Goal: Task Accomplishment & Management: Manage account settings

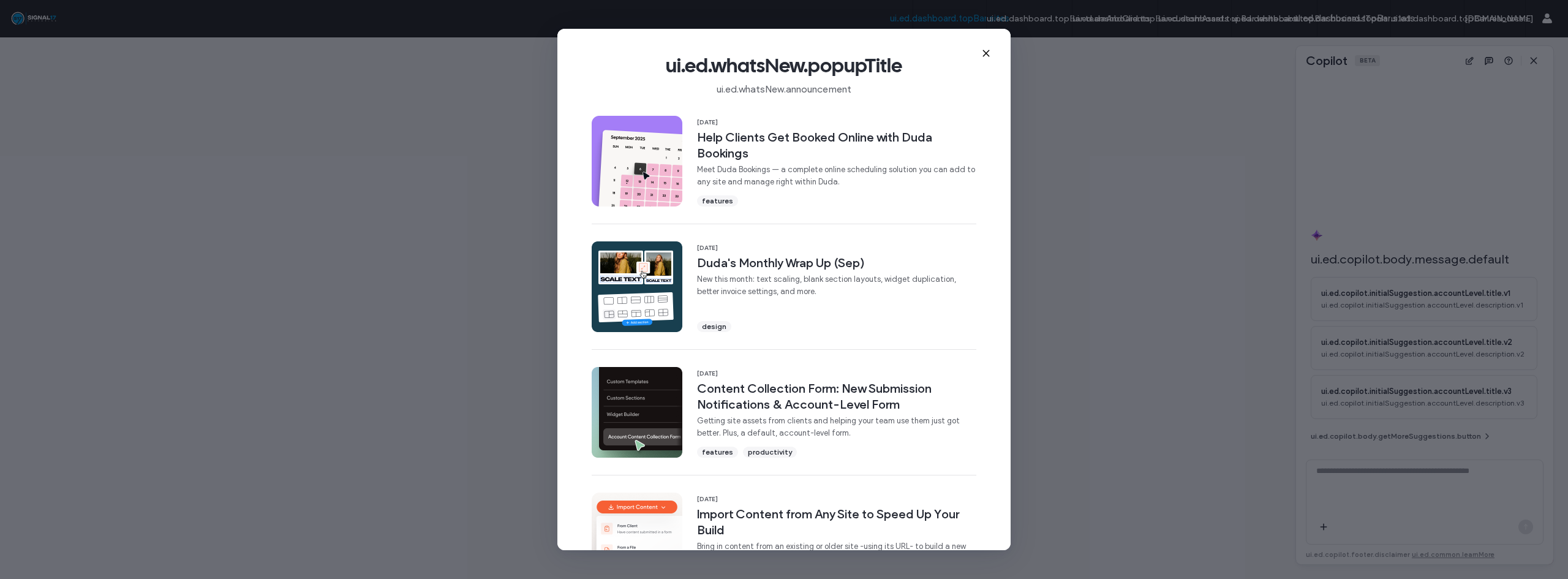
click at [988, 53] on icon at bounding box center [986, 53] width 10 height 10
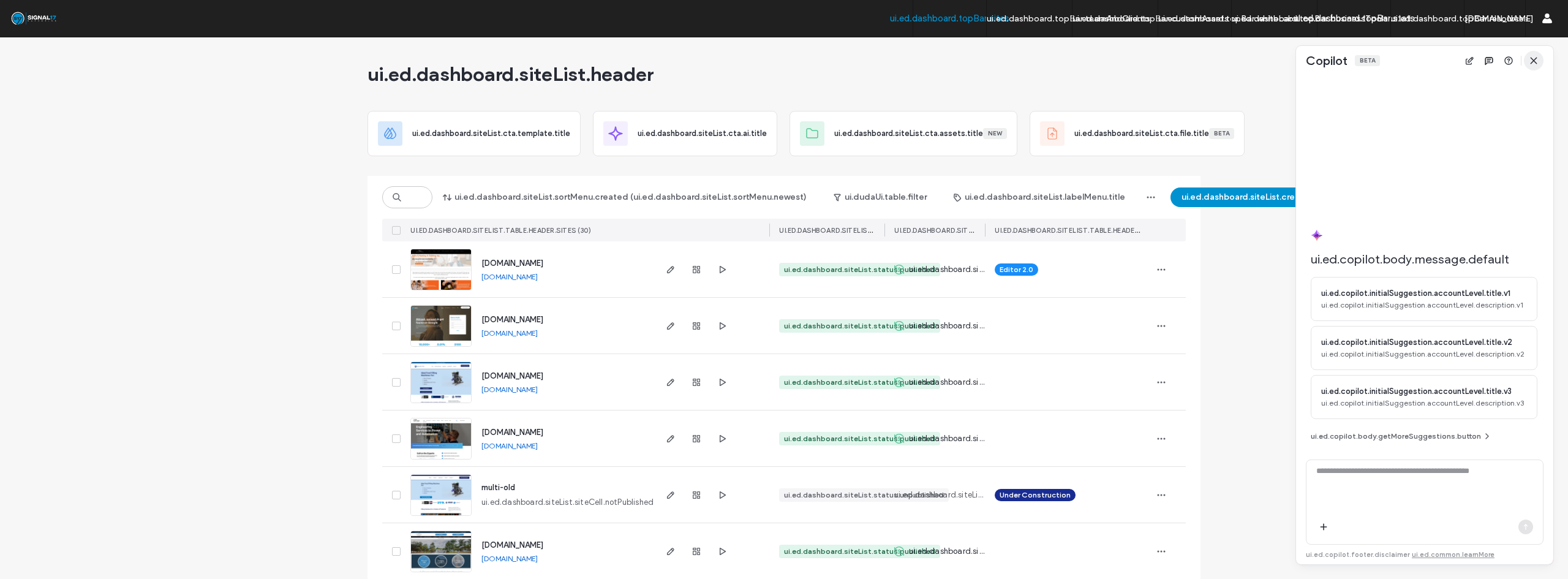
click at [1533, 63] on icon "button" at bounding box center [1534, 60] width 10 height 10
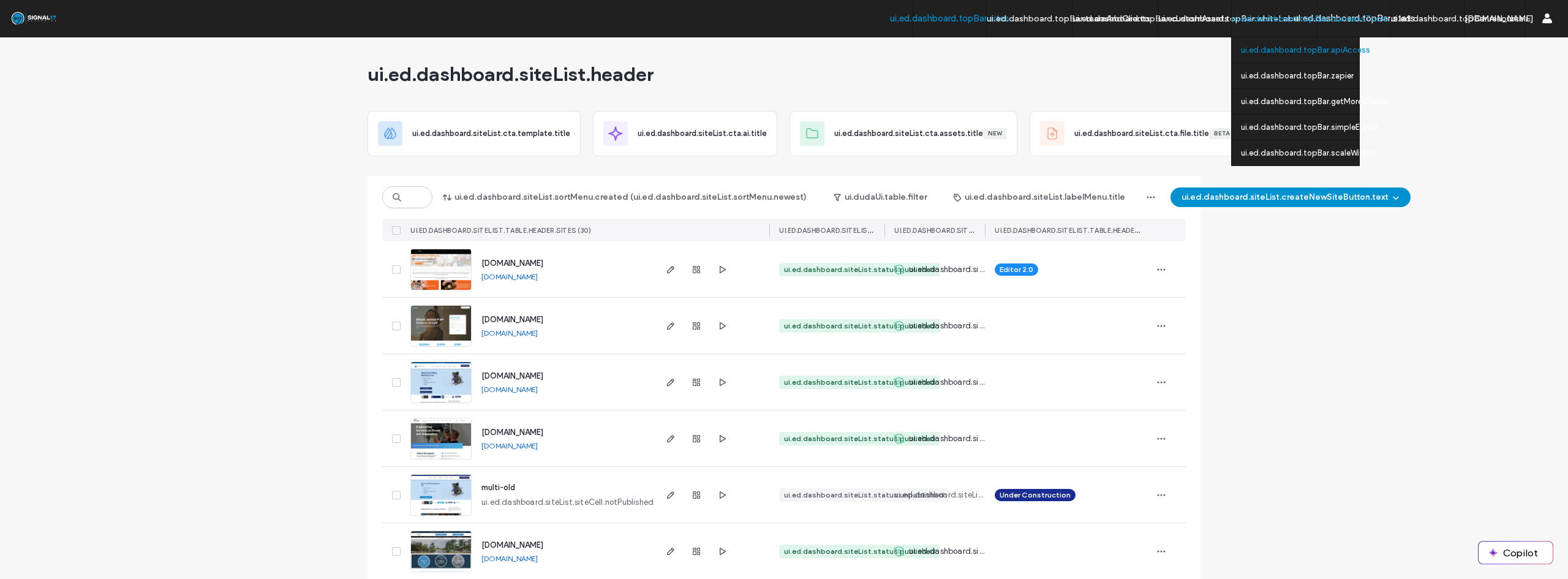
click at [1318, 46] on label "ui.ed.dashboard.topBar.apiAccess" at bounding box center [1305, 50] width 129 height 10
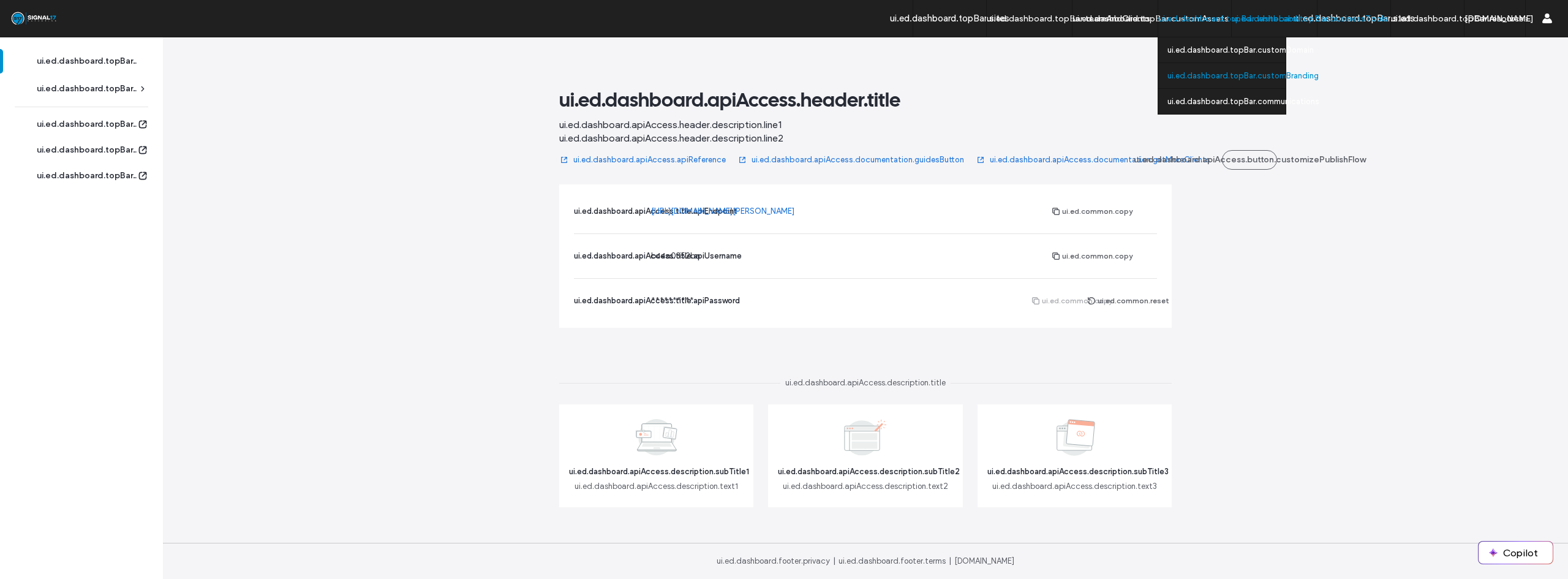
click at [1201, 75] on label "ui.ed.dashboard.topBar.customBranding" at bounding box center [1243, 76] width 152 height 10
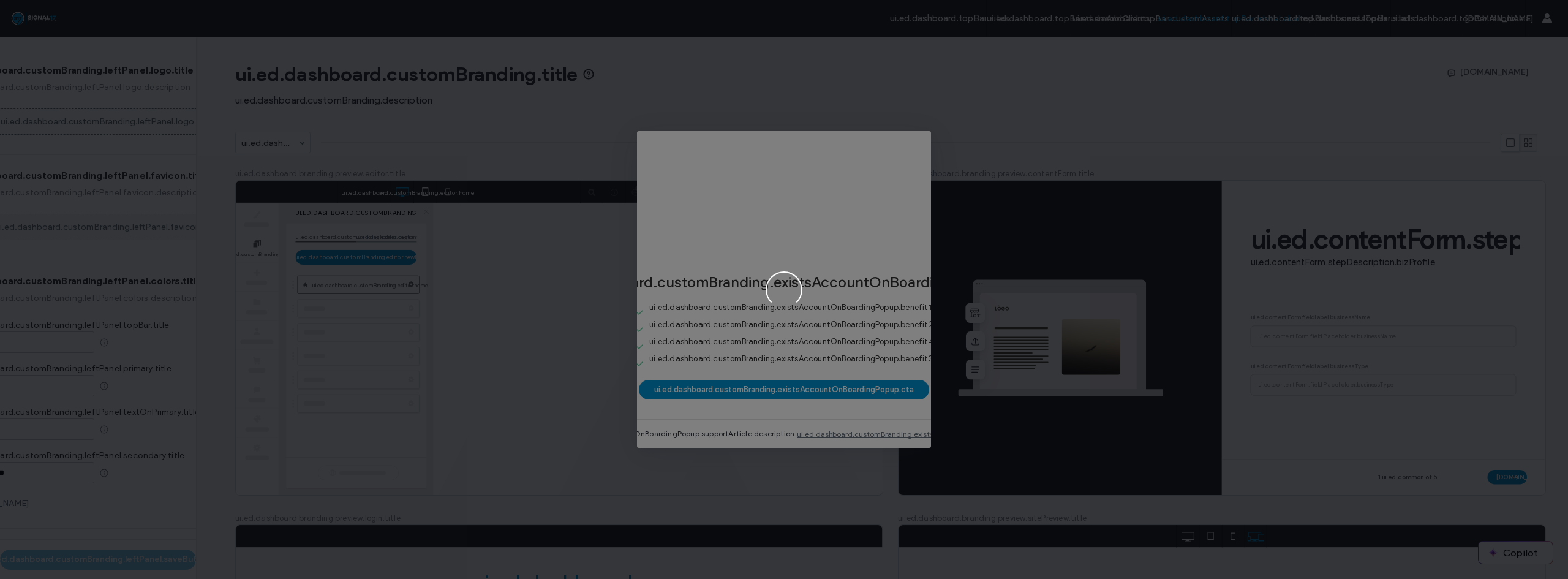
type input "*******"
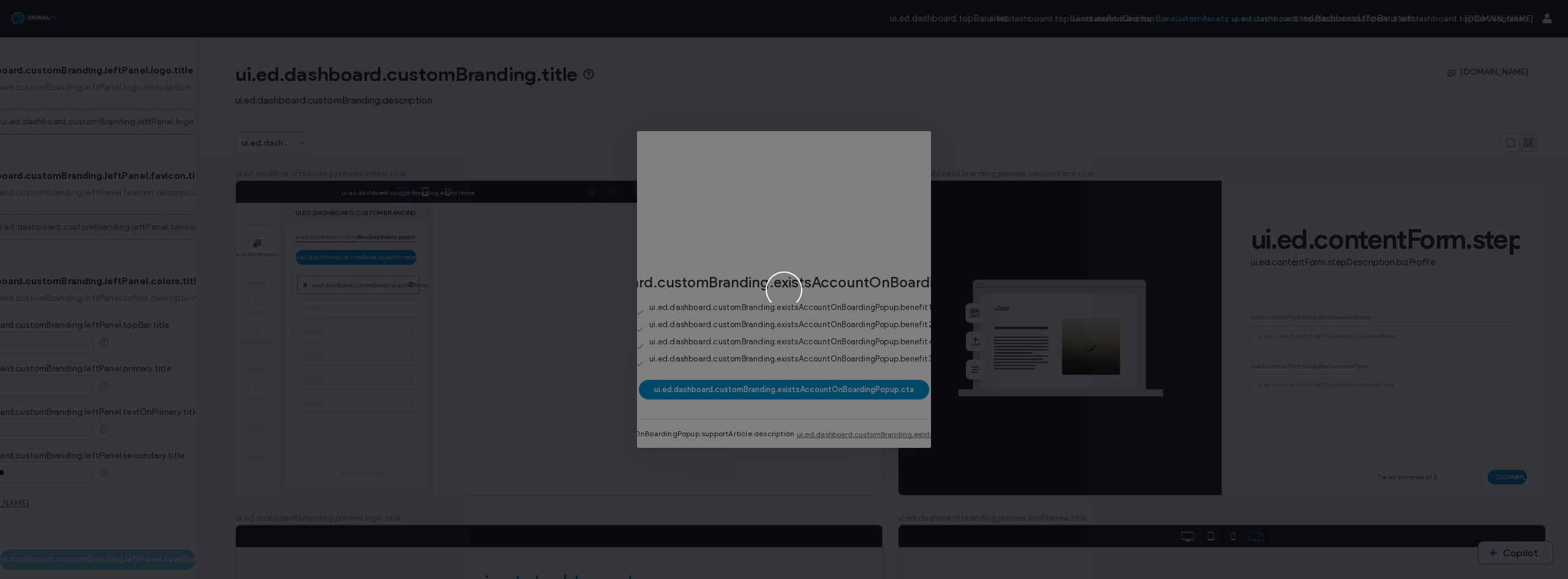
type input "*******"
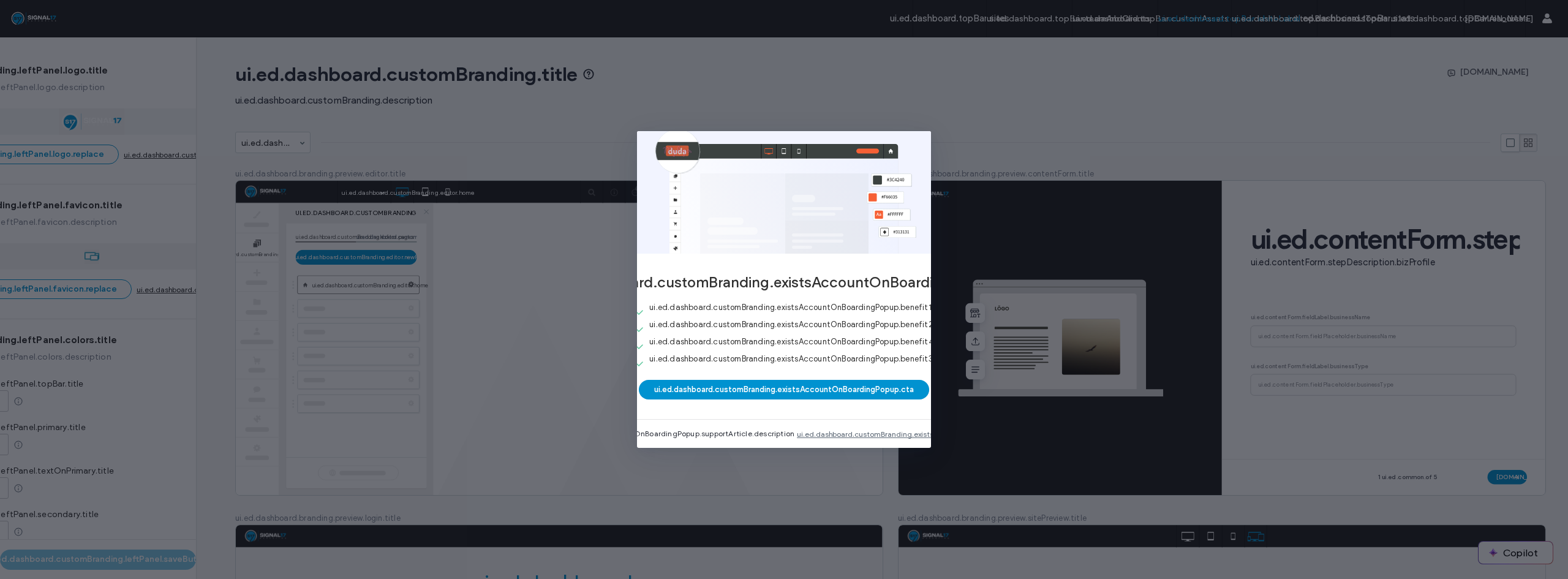
click at [966, 107] on div "ui.ed.dashboard.customBranding.existsAccountOnBoardingPopup.title ui.ed.dashboa…" at bounding box center [784, 290] width 1568 height 579
click at [294, 457] on div "ui.ed.dashboard.customBranding.existsAccountOnBoardingPopup.title ui.ed.dashboa…" at bounding box center [784, 290] width 1568 height 579
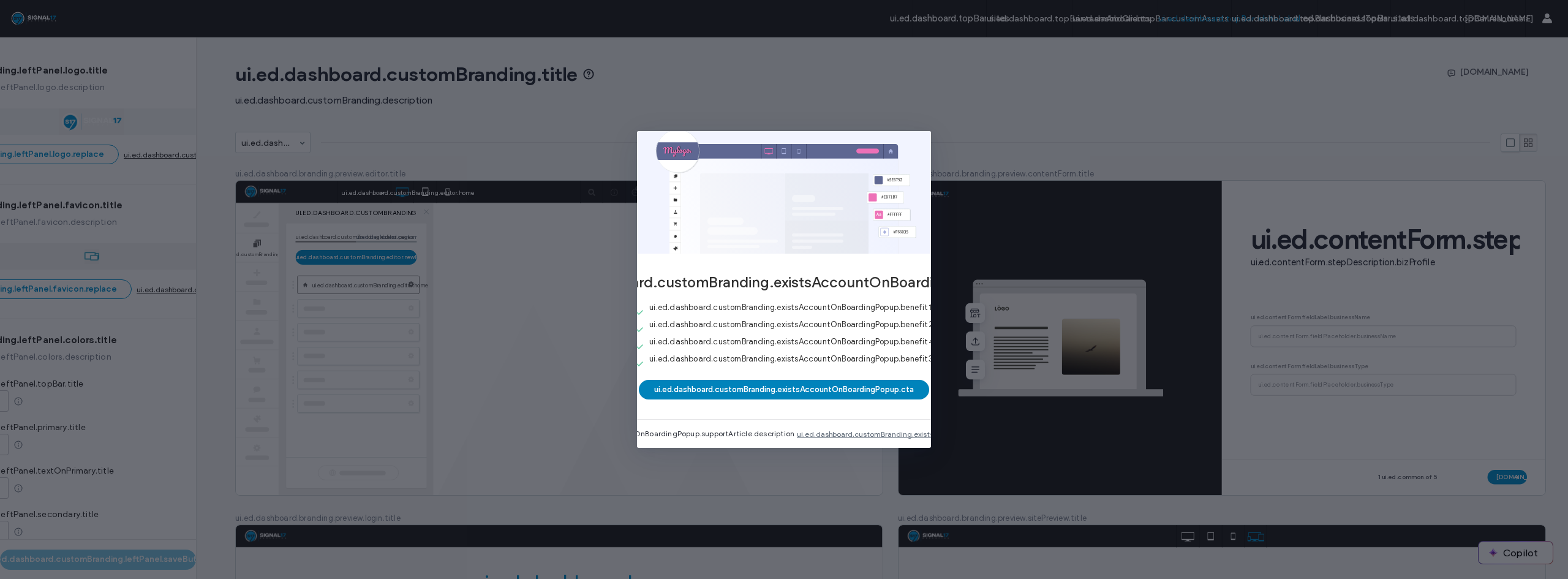
click at [734, 380] on button "ui.ed.dashboard.customBranding.existsAccountOnBoardingPopup.cta" at bounding box center [784, 389] width 290 height 20
click at [733, 380] on button "ui.ed.dashboard.customBranding.existsAccountOnBoardingPopup.cta" at bounding box center [784, 389] width 290 height 20
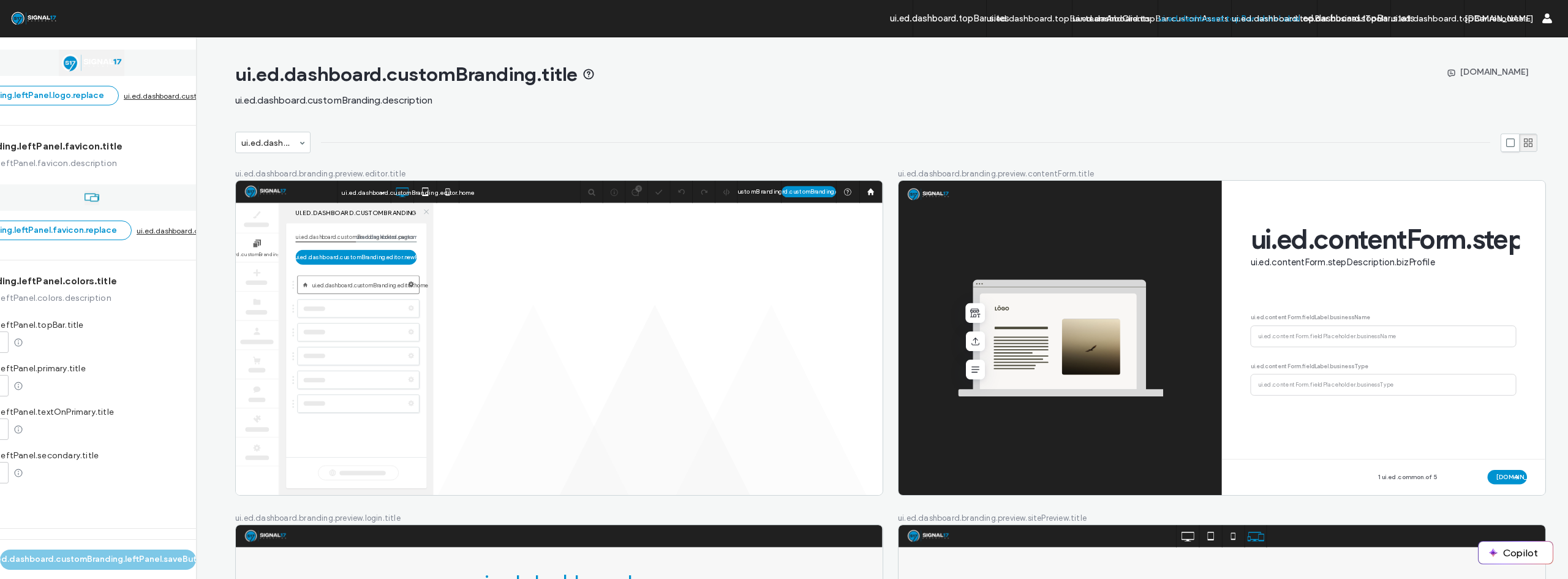
scroll to position [132, 0]
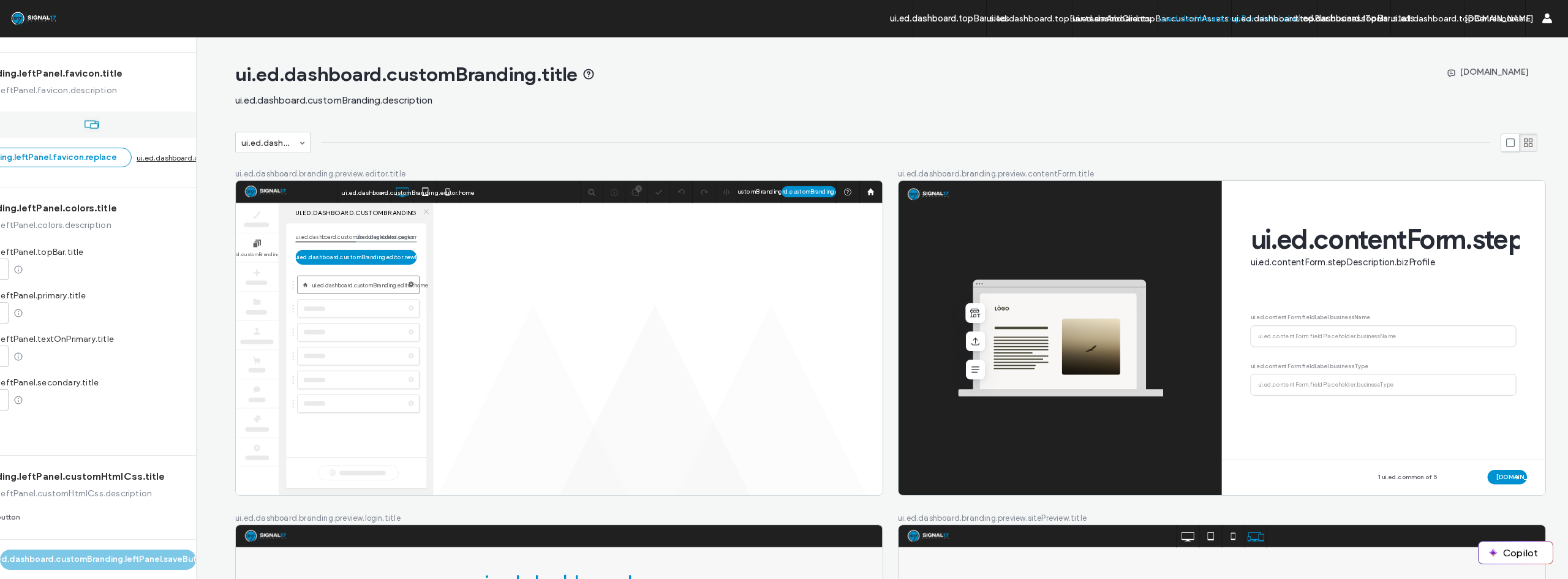
click at [14, 520] on div "ui.ed.dashboard.customBranding.leftPanel.customHtmlCss.button" at bounding box center [99, 516] width 475 height 15
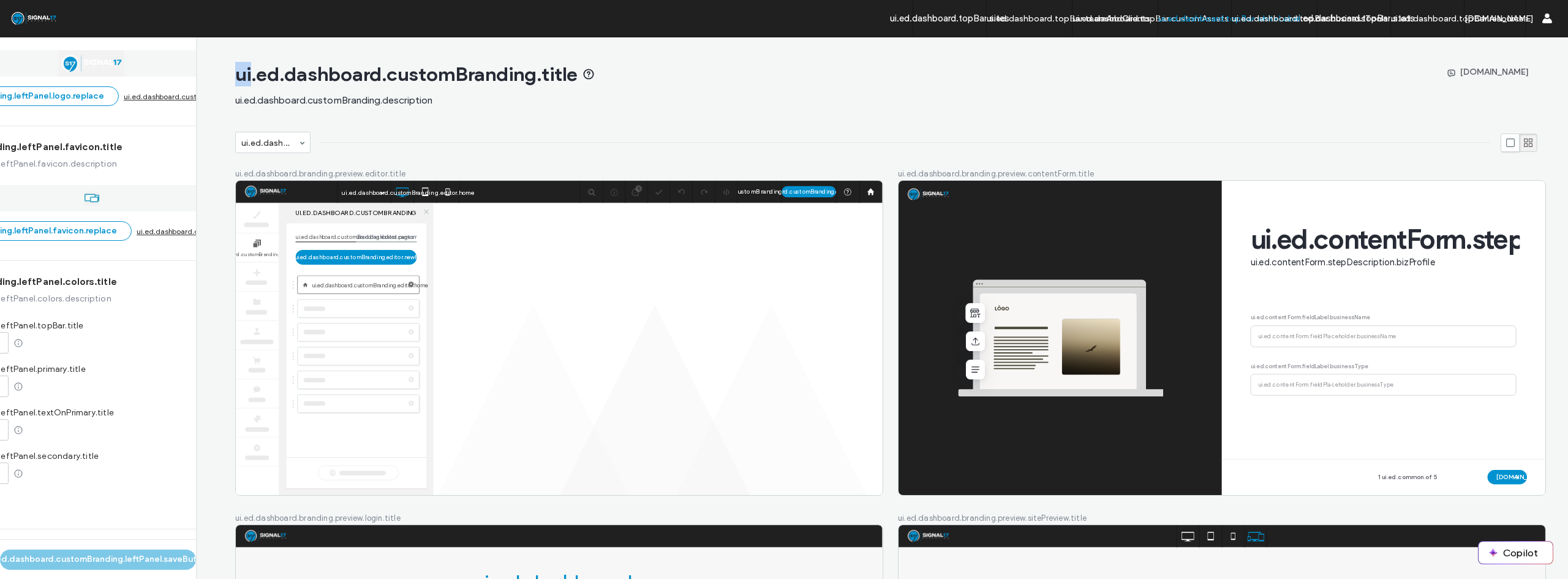
scroll to position [0, 0]
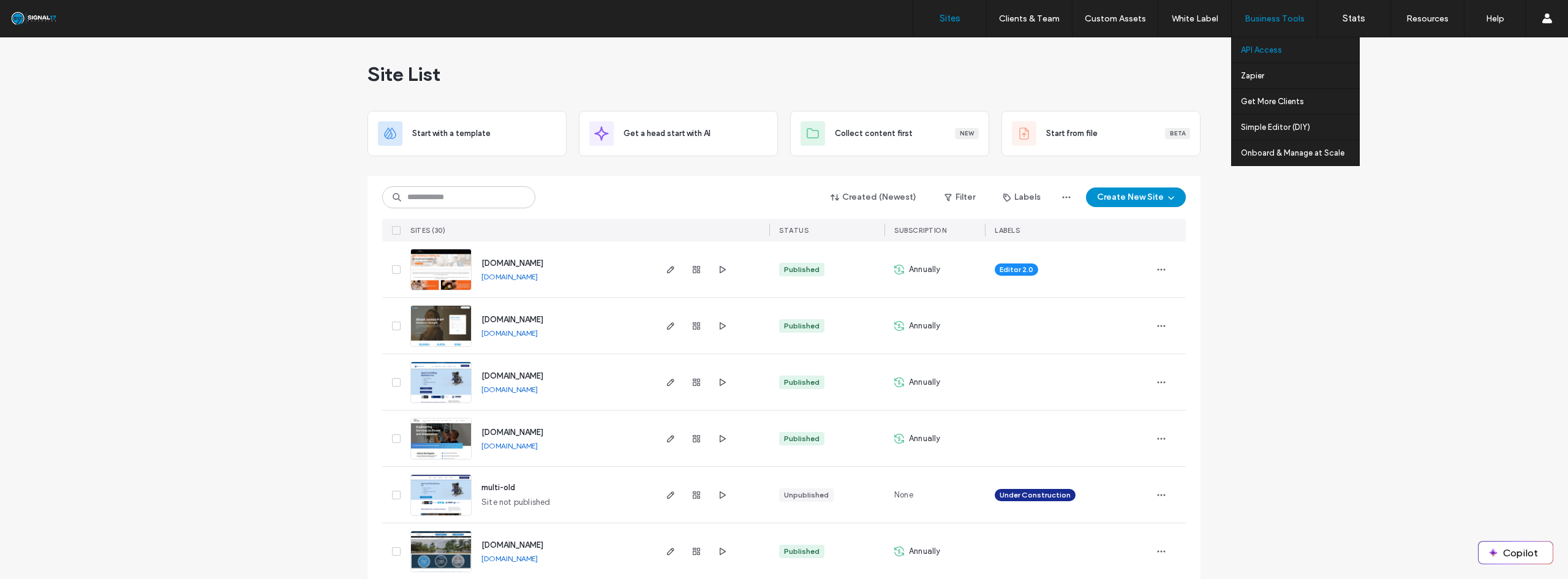
click at [1270, 53] on label "API Access" at bounding box center [1262, 50] width 41 height 10
